Goal: Task Accomplishment & Management: Manage account settings

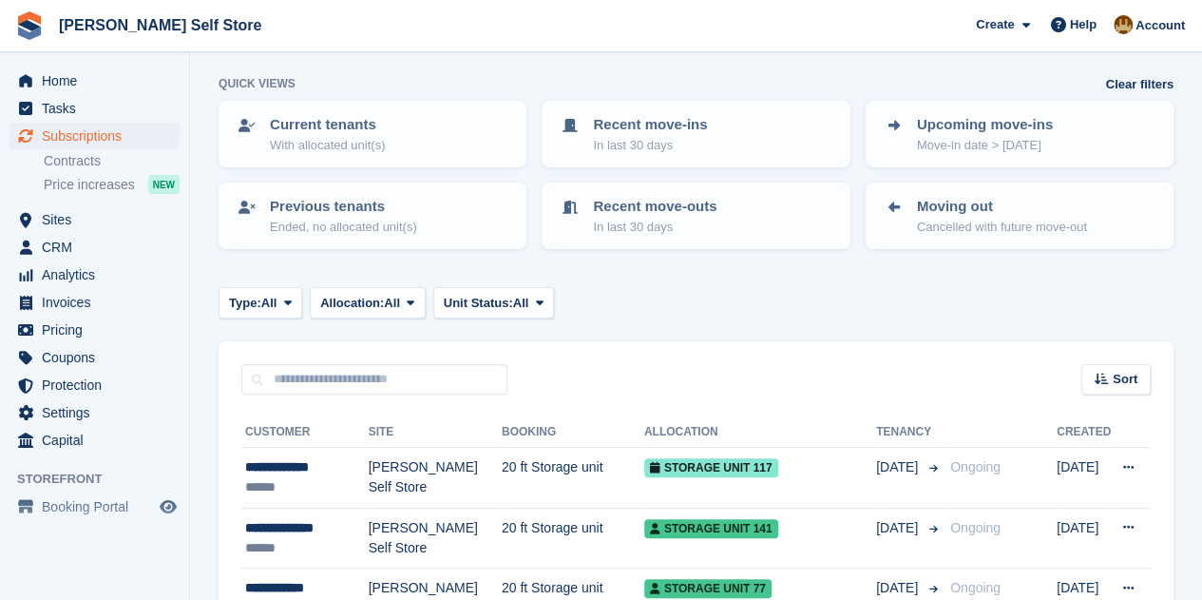
scroll to position [190, 0]
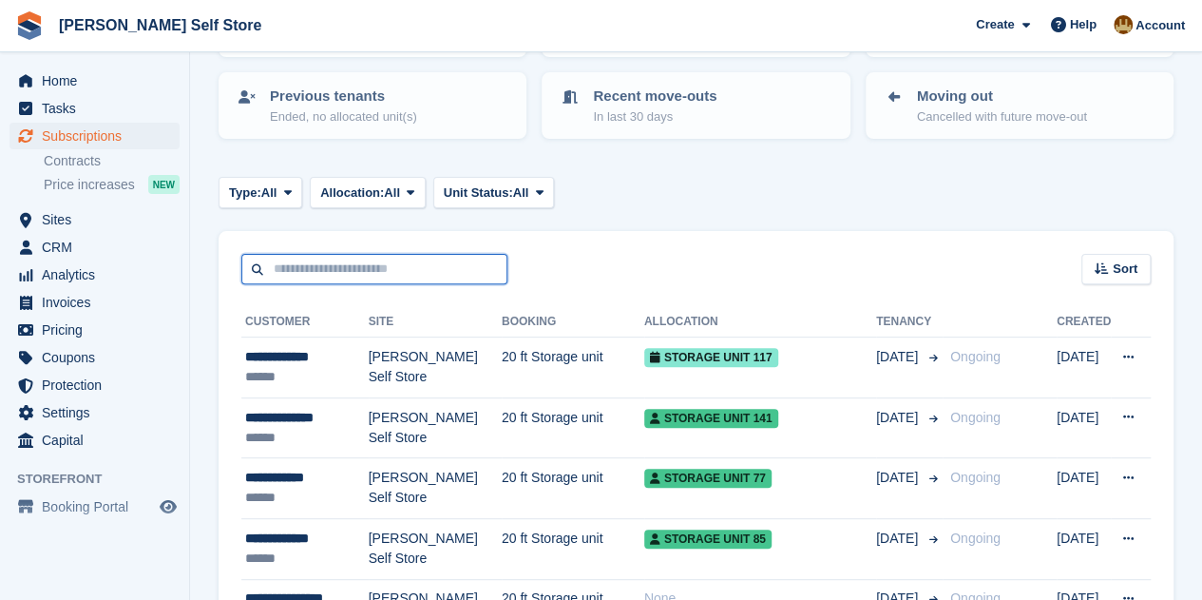
click at [392, 273] on input "text" at bounding box center [374, 269] width 266 height 31
type input "*****"
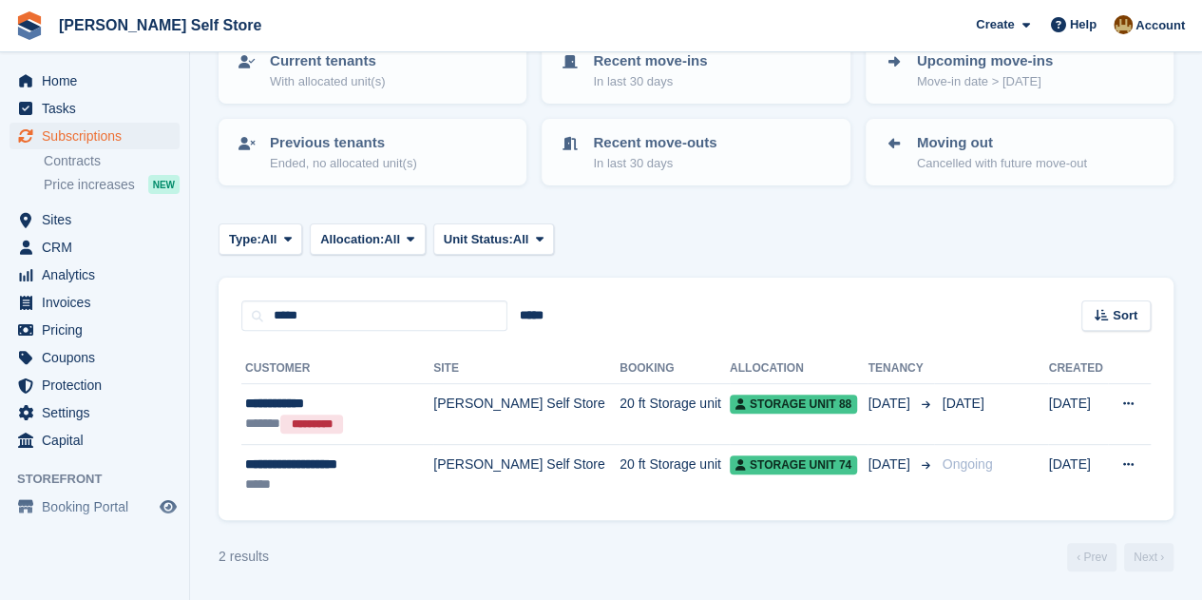
scroll to position [143, 0]
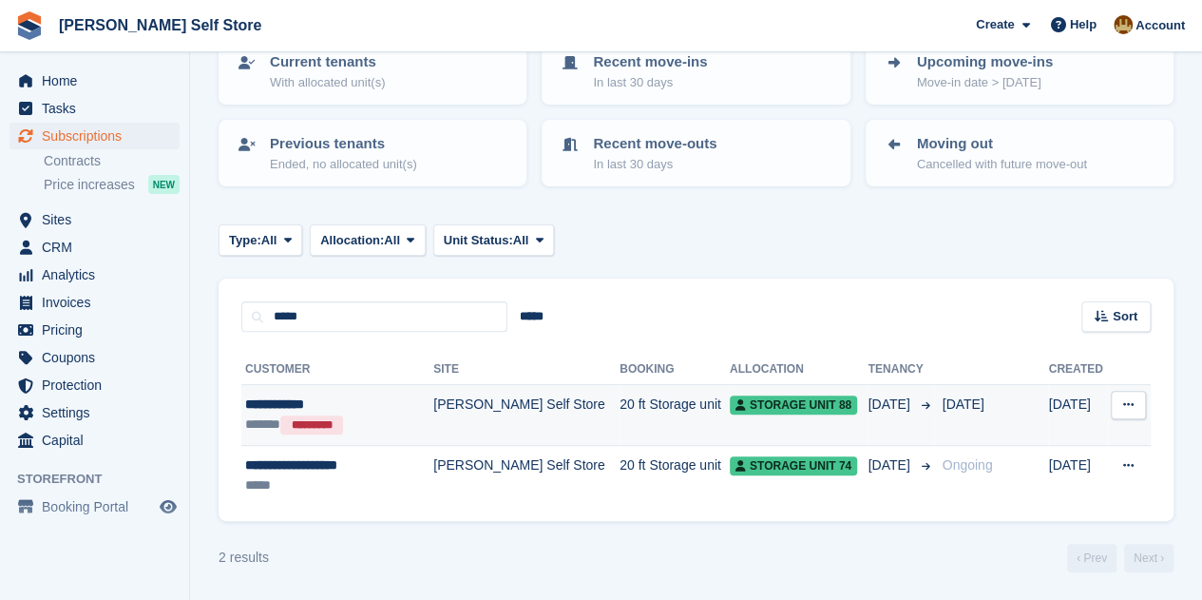
click at [1130, 399] on icon at bounding box center [1128, 404] width 10 height 12
click at [730, 405] on span "Storage unit 88" at bounding box center [793, 404] width 127 height 19
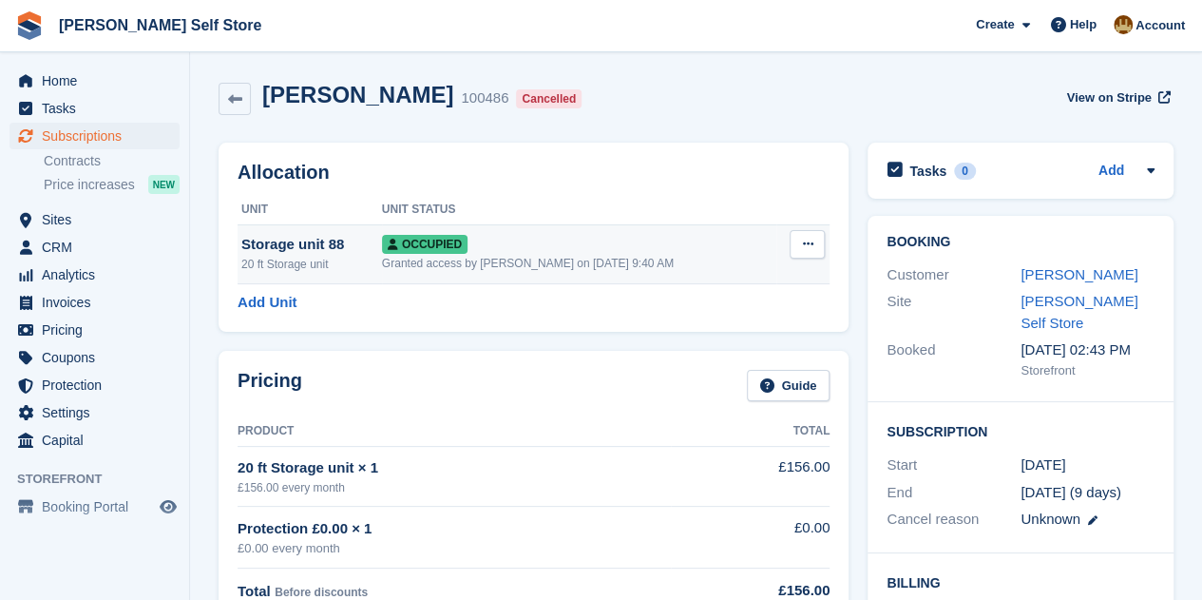
click at [813, 242] on icon at bounding box center [807, 244] width 10 height 12
click at [724, 345] on p "Deallocate" at bounding box center [733, 347] width 165 height 25
